Goal: Entertainment & Leisure: Consume media (video, audio)

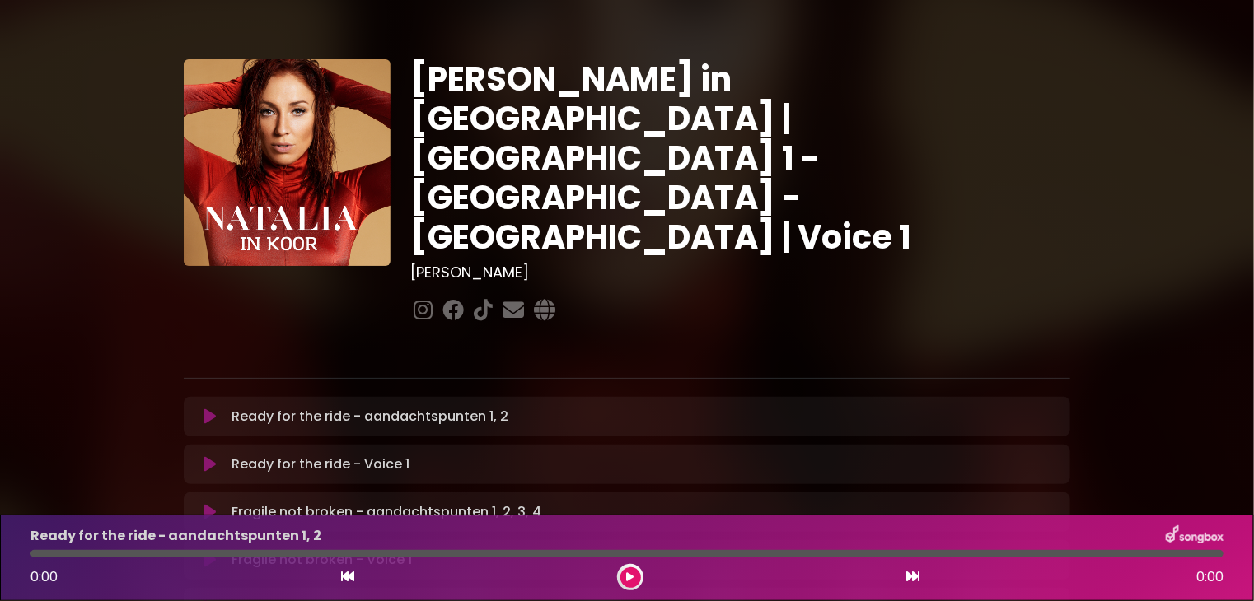
click at [204, 456] on icon at bounding box center [209, 464] width 12 height 16
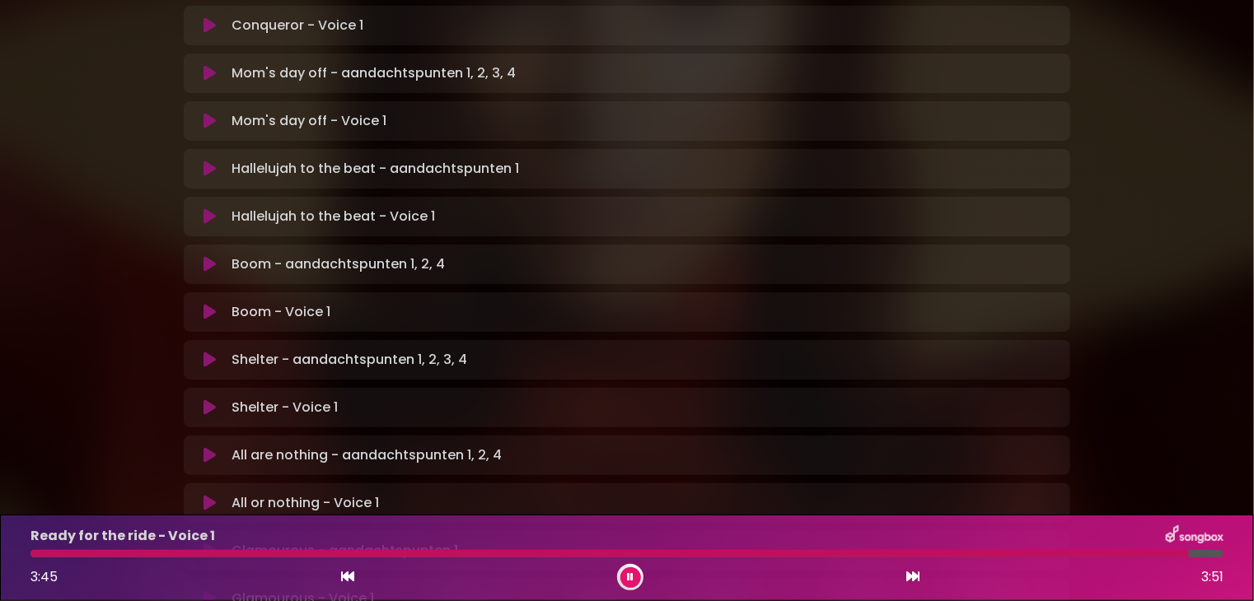
scroll to position [1068, 0]
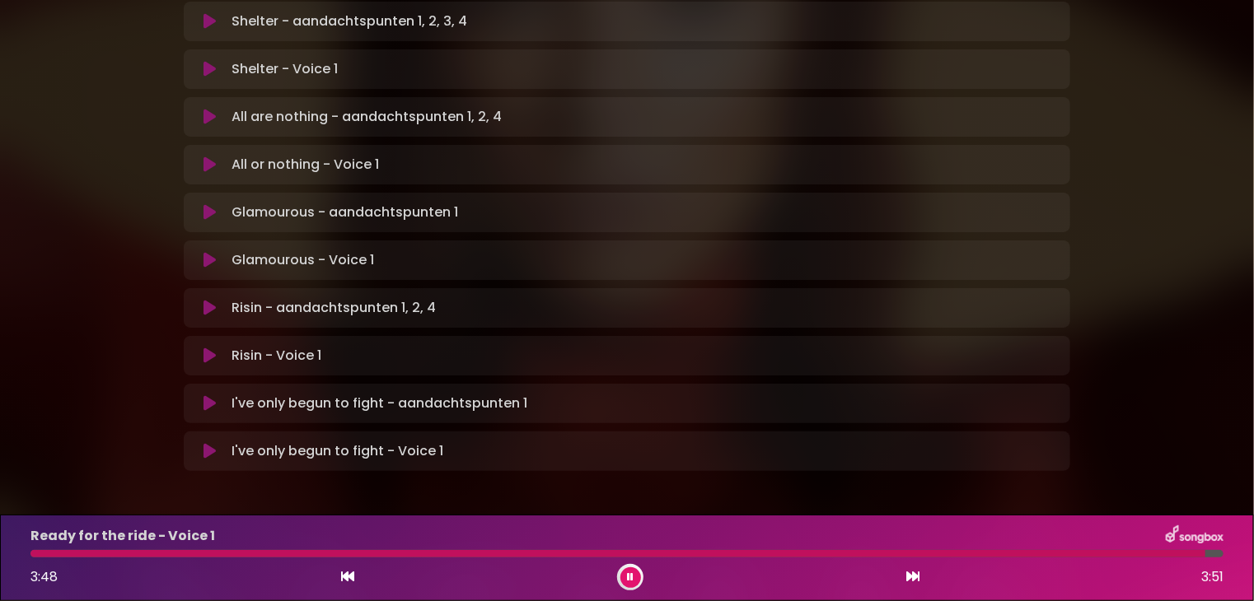
click at [329, 442] on p "I've only begun to fight - Voice 1 Loading Track..." at bounding box center [338, 452] width 212 height 20
click at [302, 442] on p "I've only begun to fight - Voice 1 Loading Track..." at bounding box center [338, 452] width 212 height 20
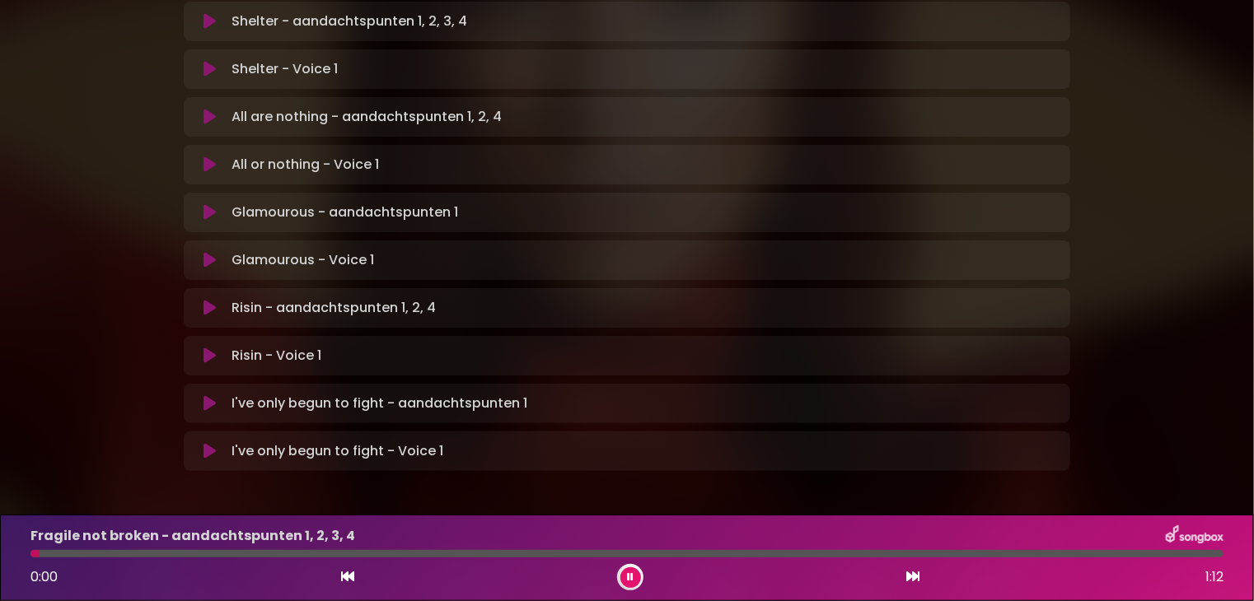
click at [626, 577] on button at bounding box center [630, 578] width 21 height 21
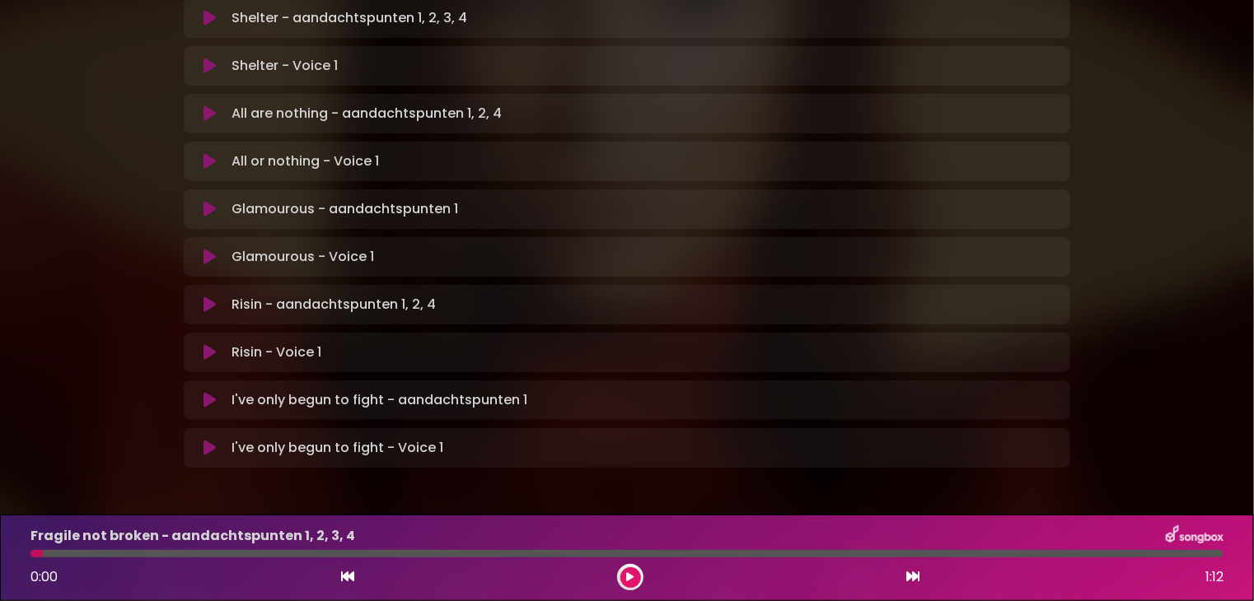
scroll to position [1064, 0]
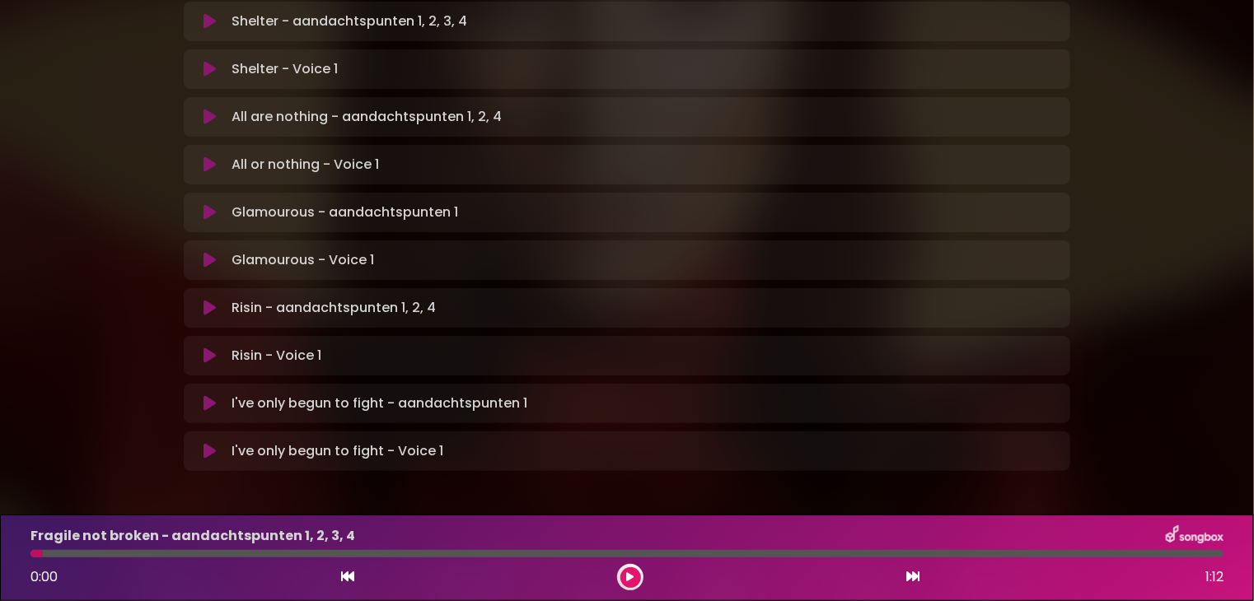
click at [211, 443] on icon at bounding box center [209, 451] width 12 height 16
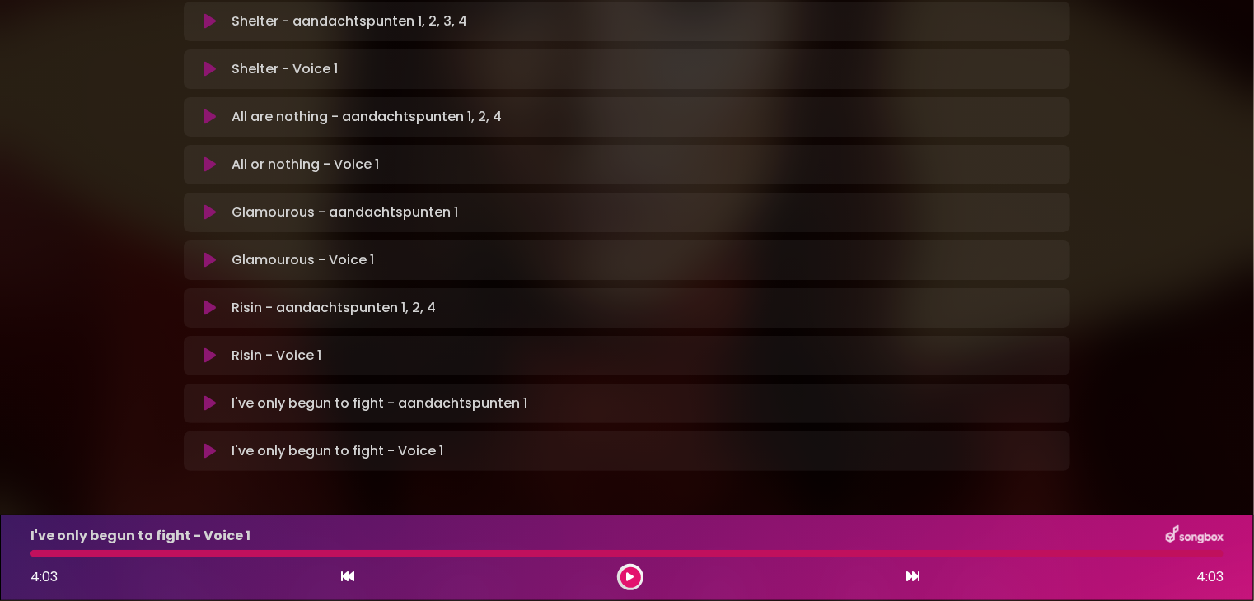
click at [302, 346] on p "Risin - Voice 1 Loading Track..." at bounding box center [277, 356] width 90 height 20
click at [209, 348] on icon at bounding box center [209, 356] width 12 height 16
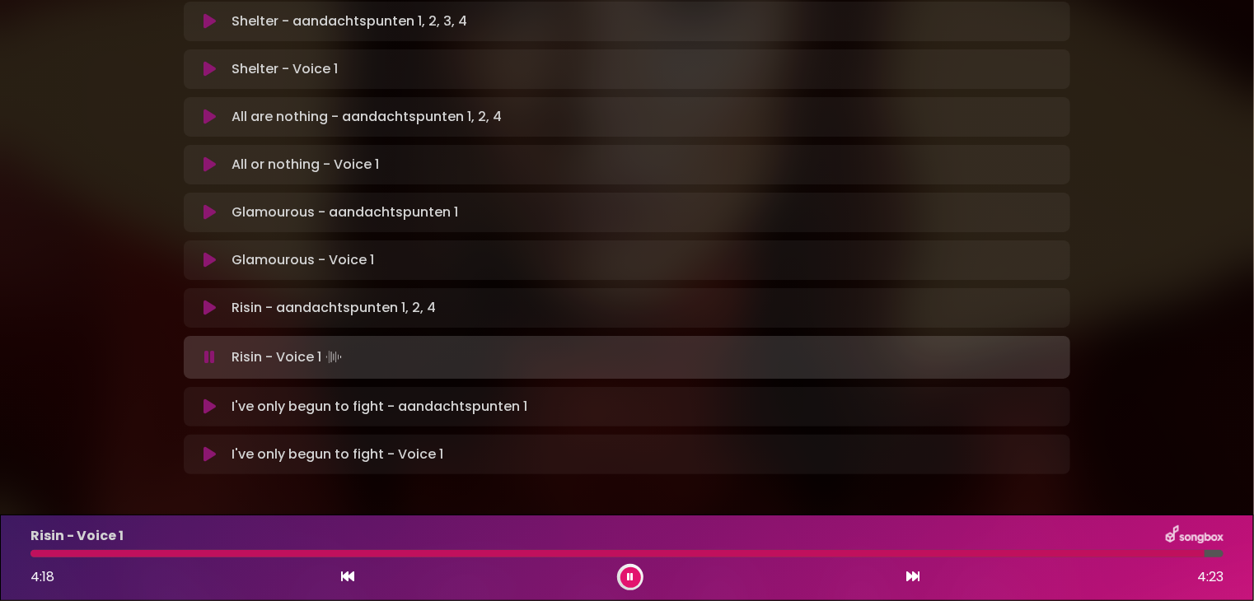
click at [211, 252] on icon at bounding box center [209, 260] width 12 height 16
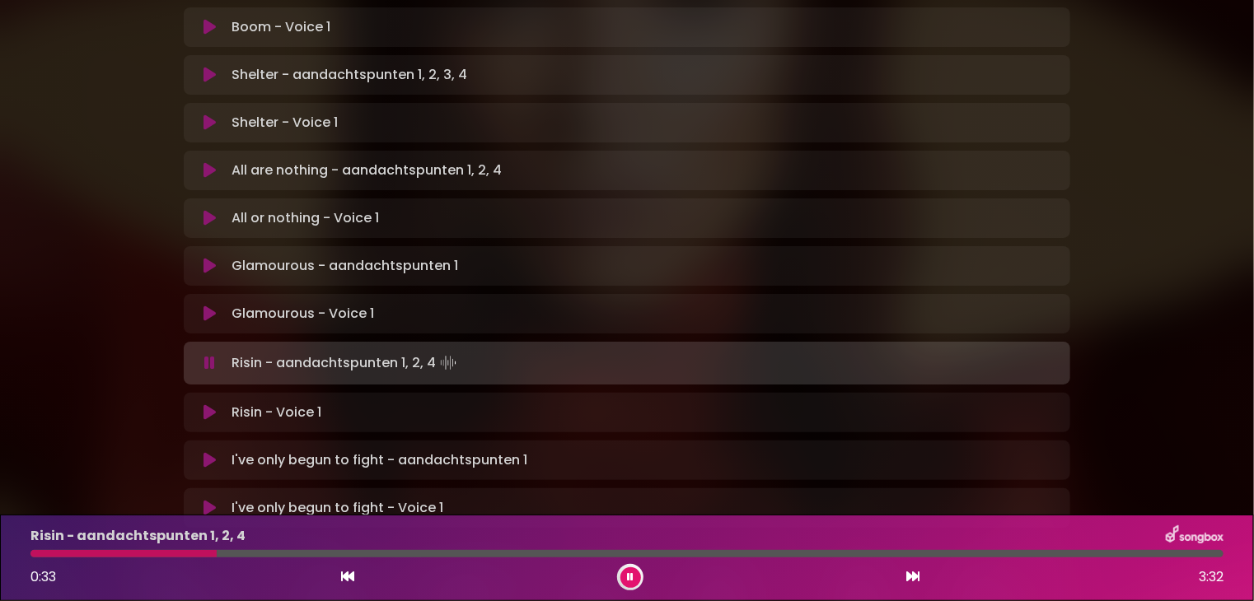
scroll to position [982, 0]
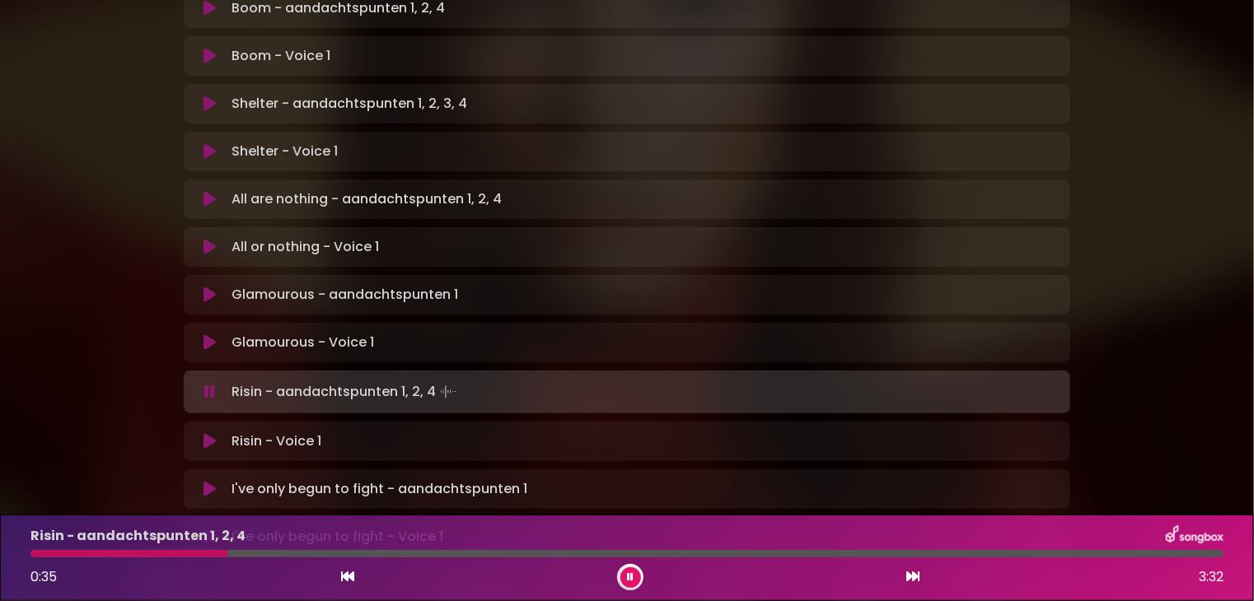
click at [213, 239] on icon at bounding box center [209, 247] width 12 height 16
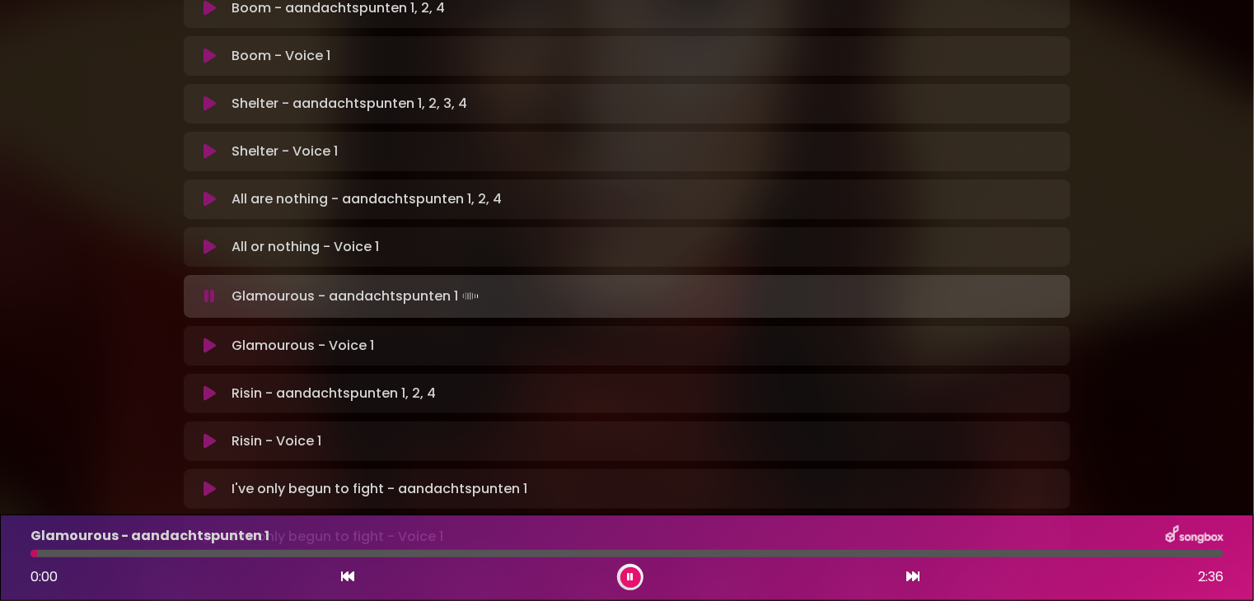
click at [258, 142] on p "Shelter - Voice 1 Loading Track..." at bounding box center [285, 152] width 106 height 20
click at [213, 143] on icon at bounding box center [209, 151] width 12 height 16
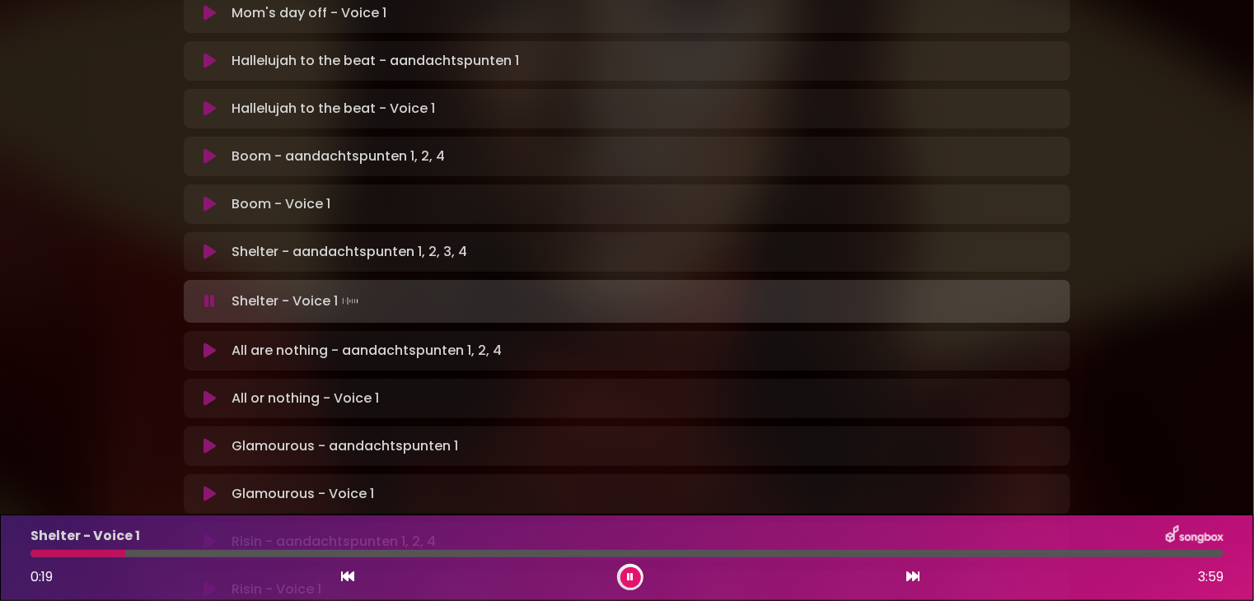
scroll to position [817, 0]
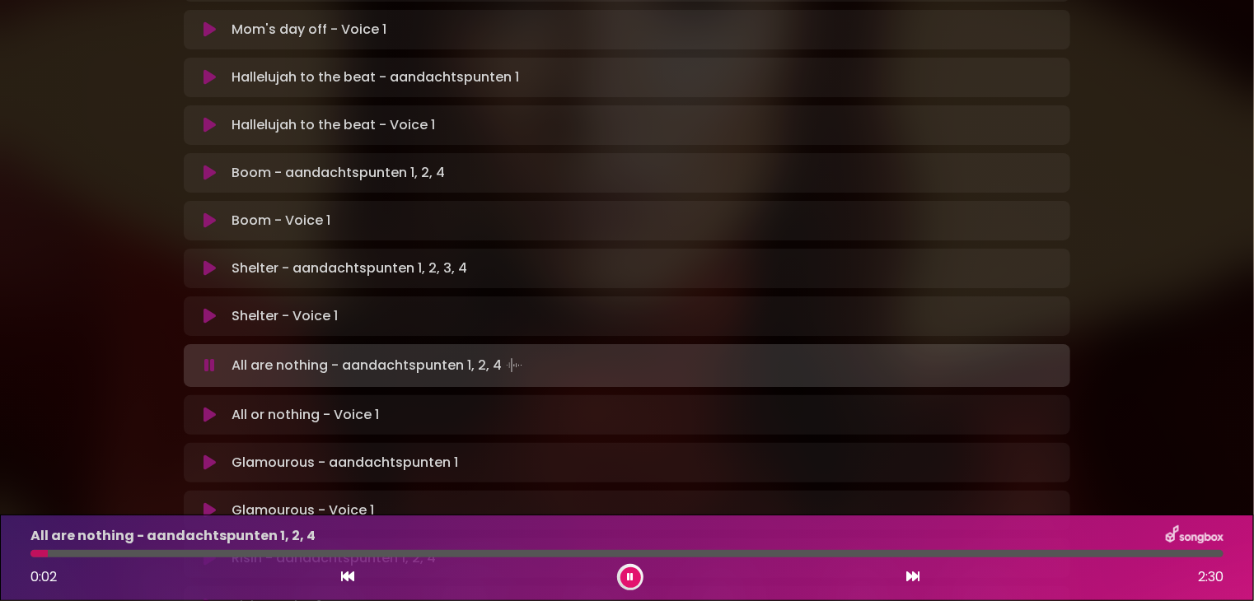
click at [234, 211] on p "Boom - Voice 1 Loading Track..." at bounding box center [281, 221] width 99 height 20
click at [214, 213] on icon at bounding box center [209, 221] width 12 height 16
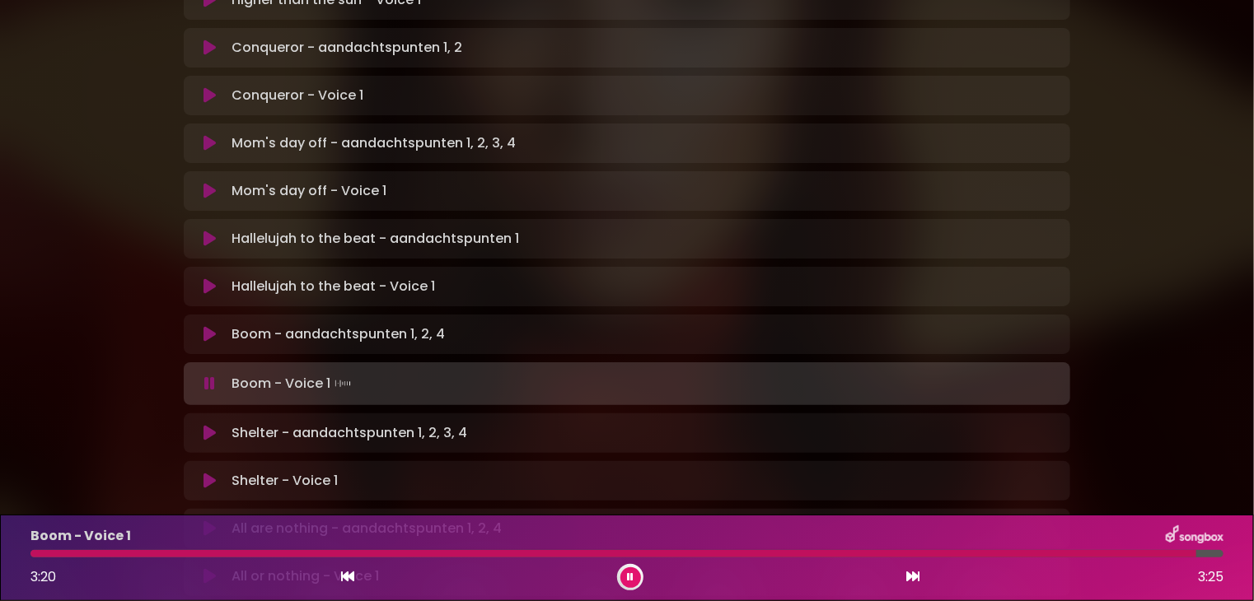
scroll to position [652, 0]
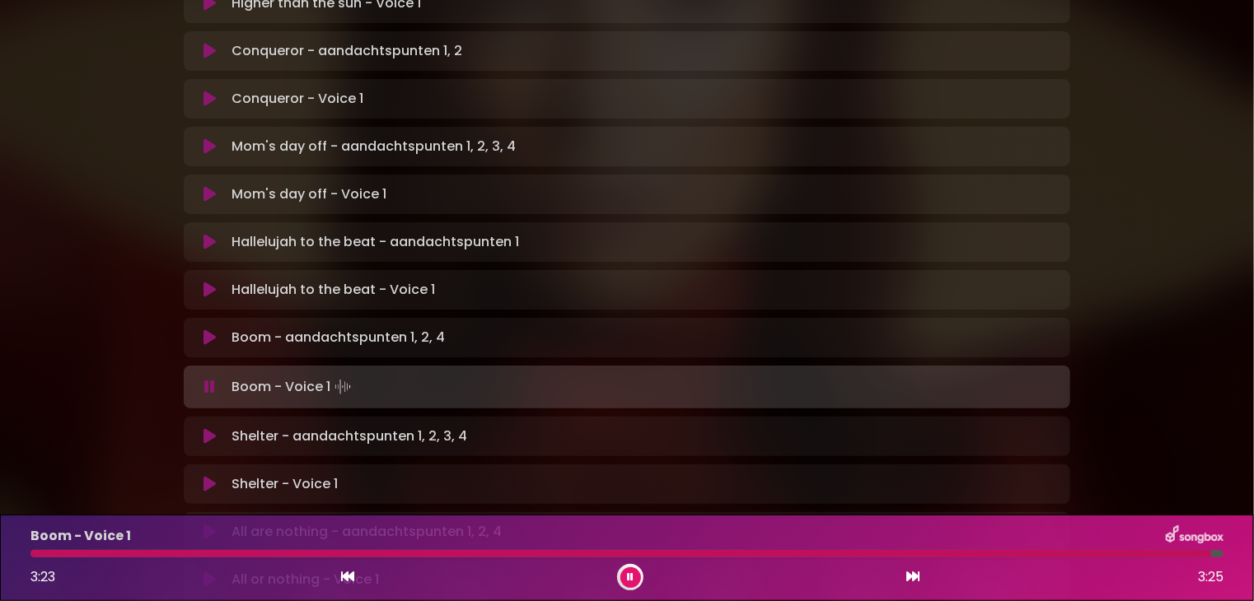
click at [208, 282] on icon at bounding box center [209, 290] width 12 height 16
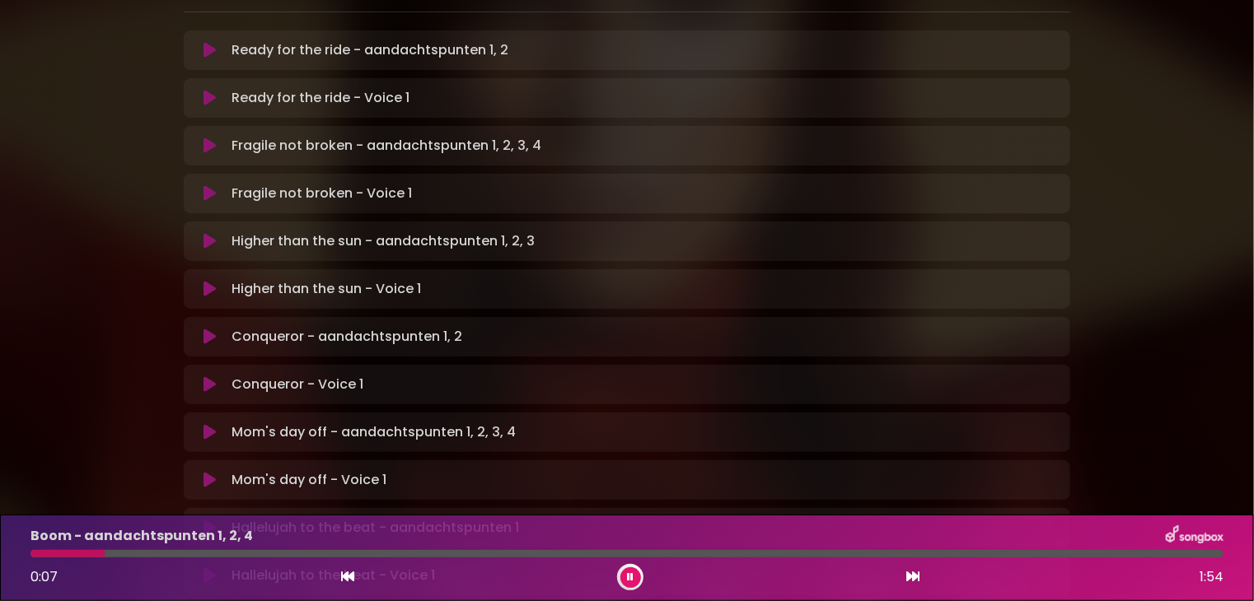
scroll to position [323, 0]
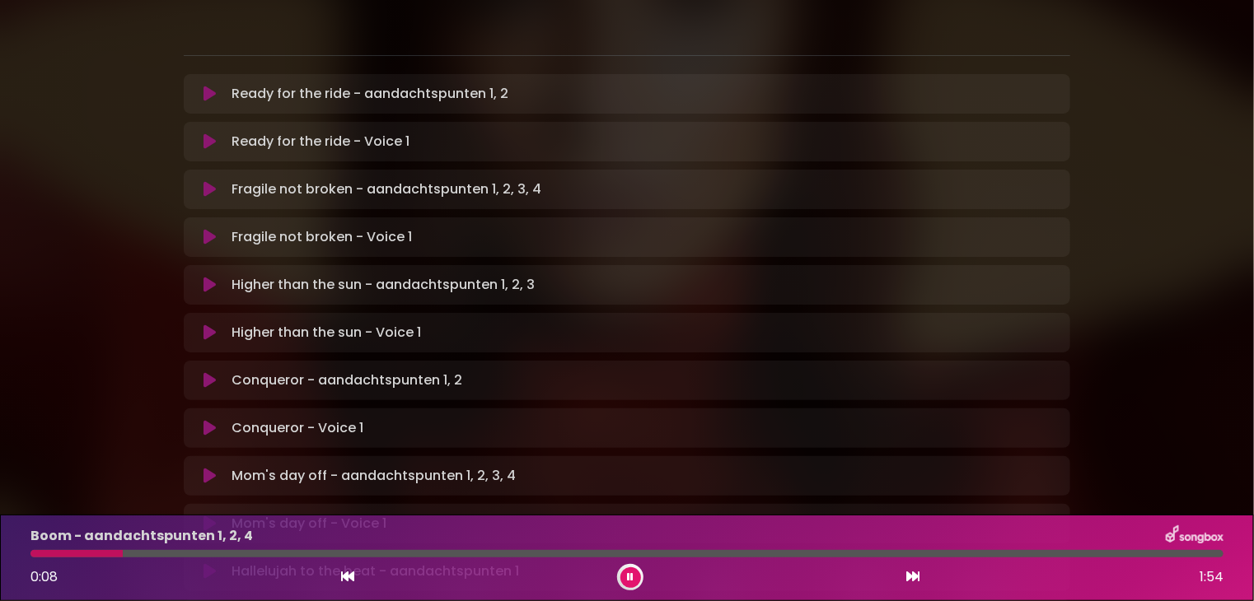
click at [260, 418] on p "Conqueror - Voice 1 Loading Track..." at bounding box center [298, 428] width 132 height 20
click at [213, 420] on icon at bounding box center [209, 428] width 12 height 16
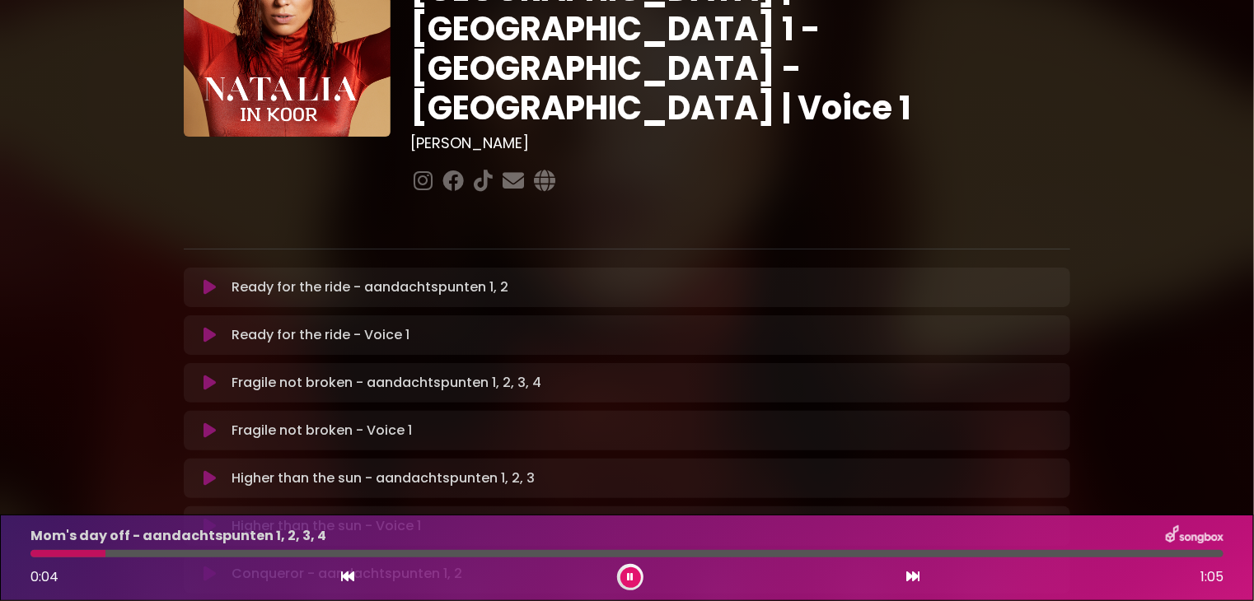
scroll to position [158, 0]
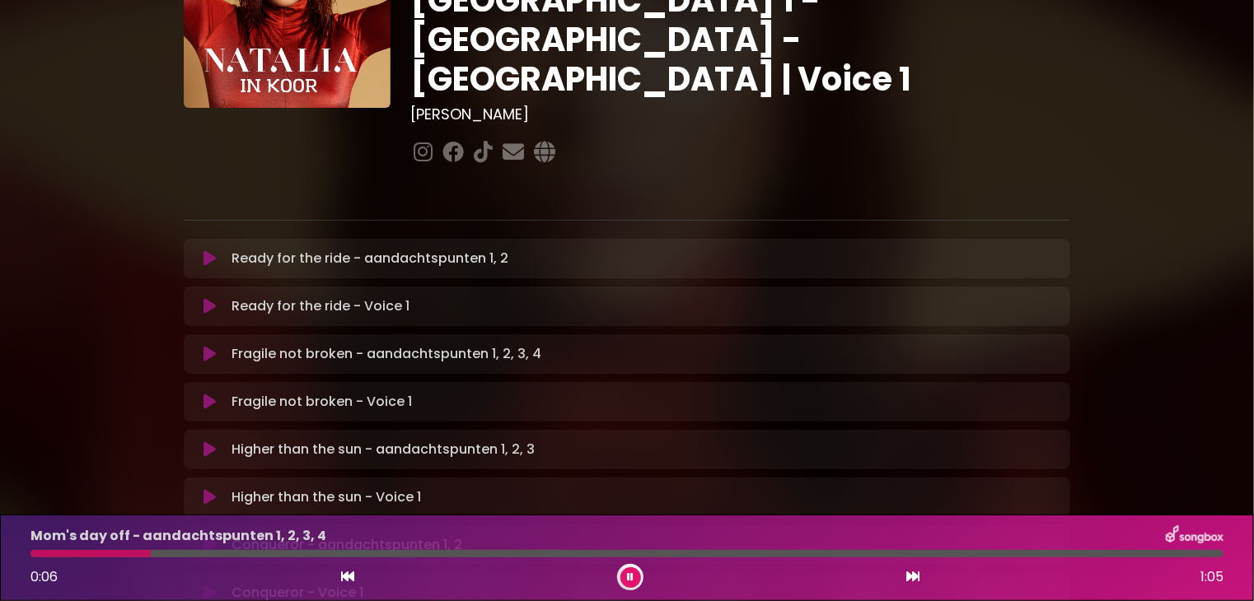
click at [203, 489] on icon at bounding box center [209, 497] width 12 height 16
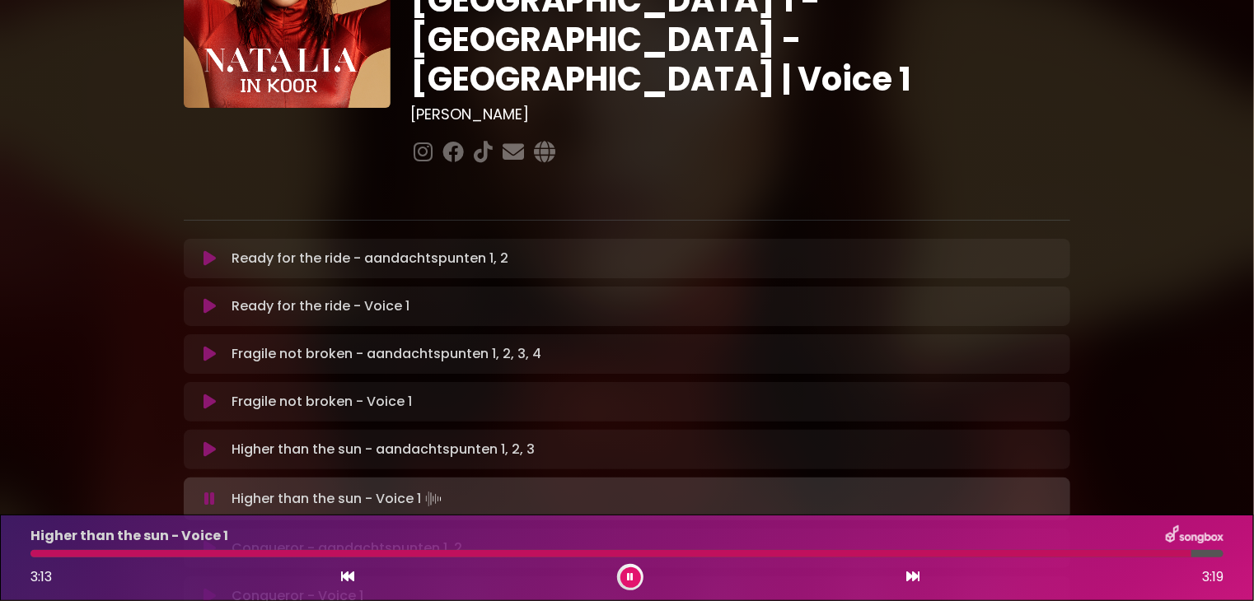
click at [208, 394] on icon at bounding box center [209, 402] width 12 height 16
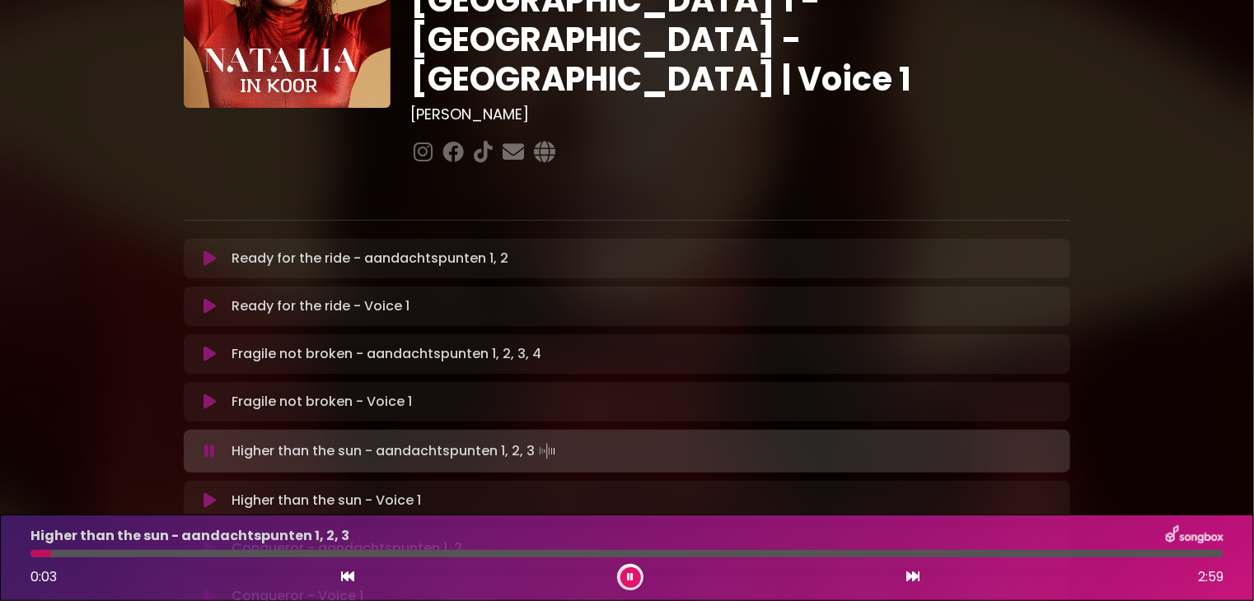
click at [207, 298] on icon at bounding box center [209, 306] width 12 height 16
